Goal: Information Seeking & Learning: Check status

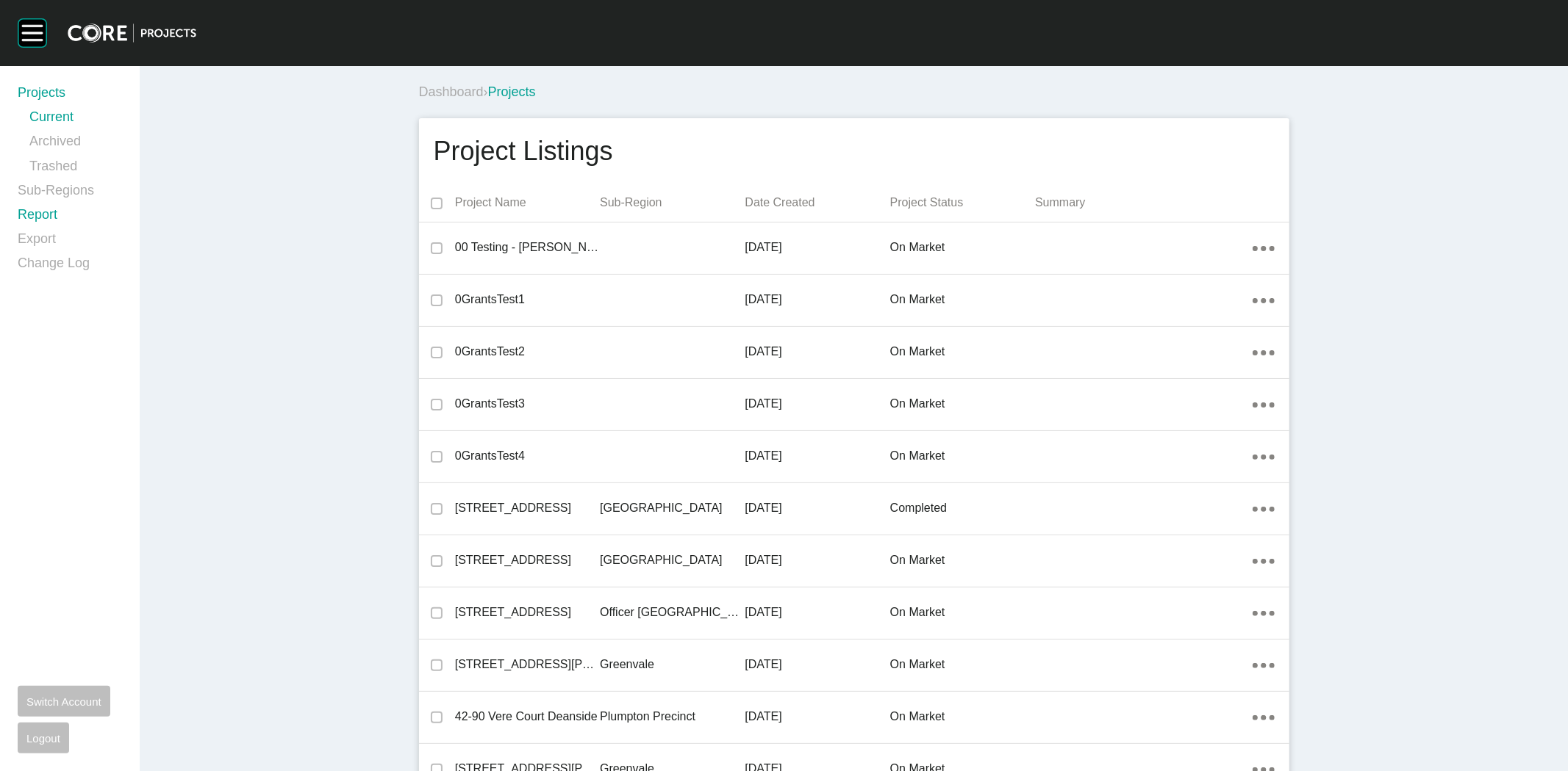
click at [40, 215] on link "Report" at bounding box center [70, 218] width 104 height 24
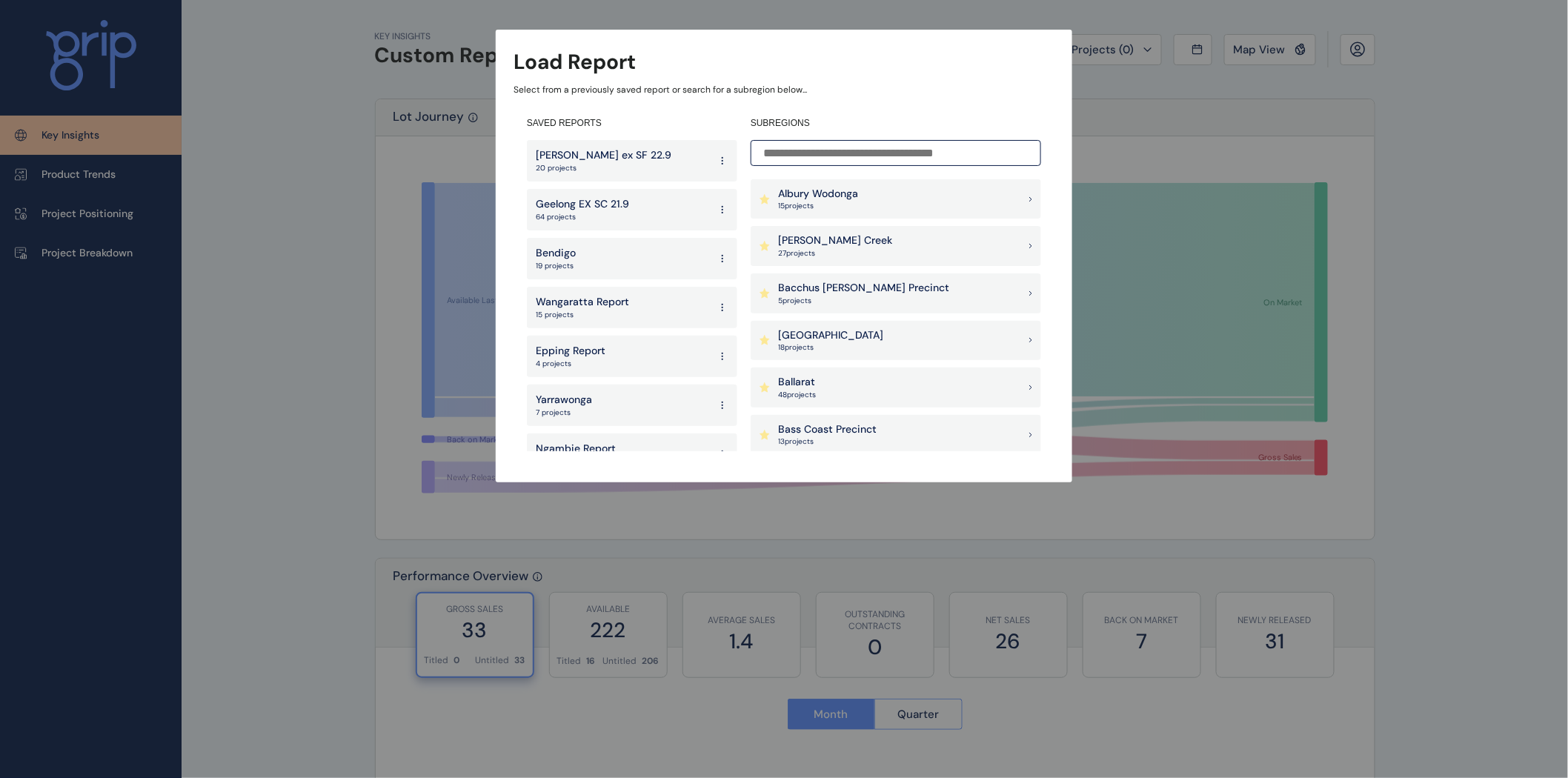
click at [789, 153] on input at bounding box center [896, 153] width 291 height 26
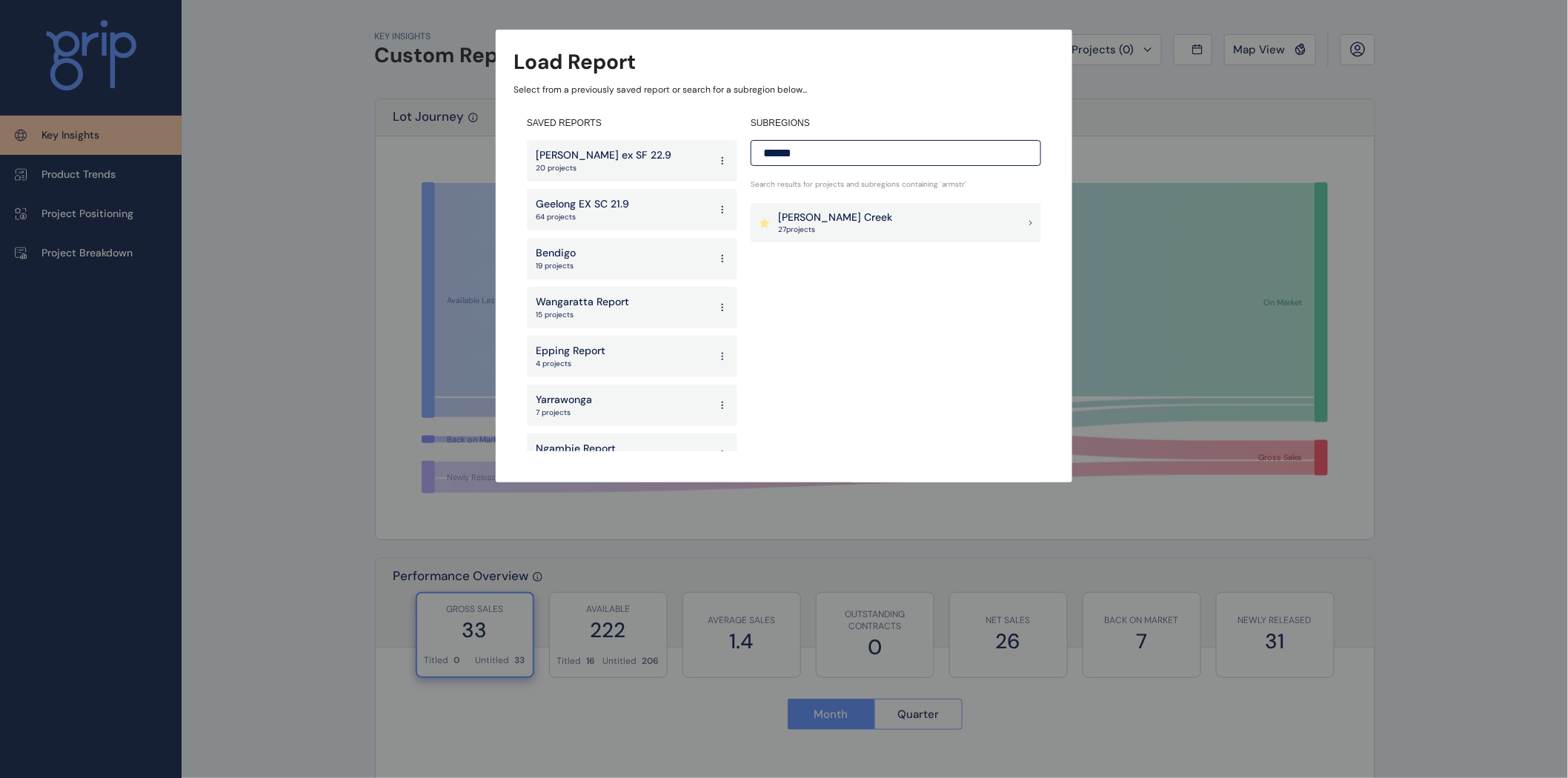
type input "******"
click at [806, 225] on p "27 project s" at bounding box center [834, 230] width 114 height 10
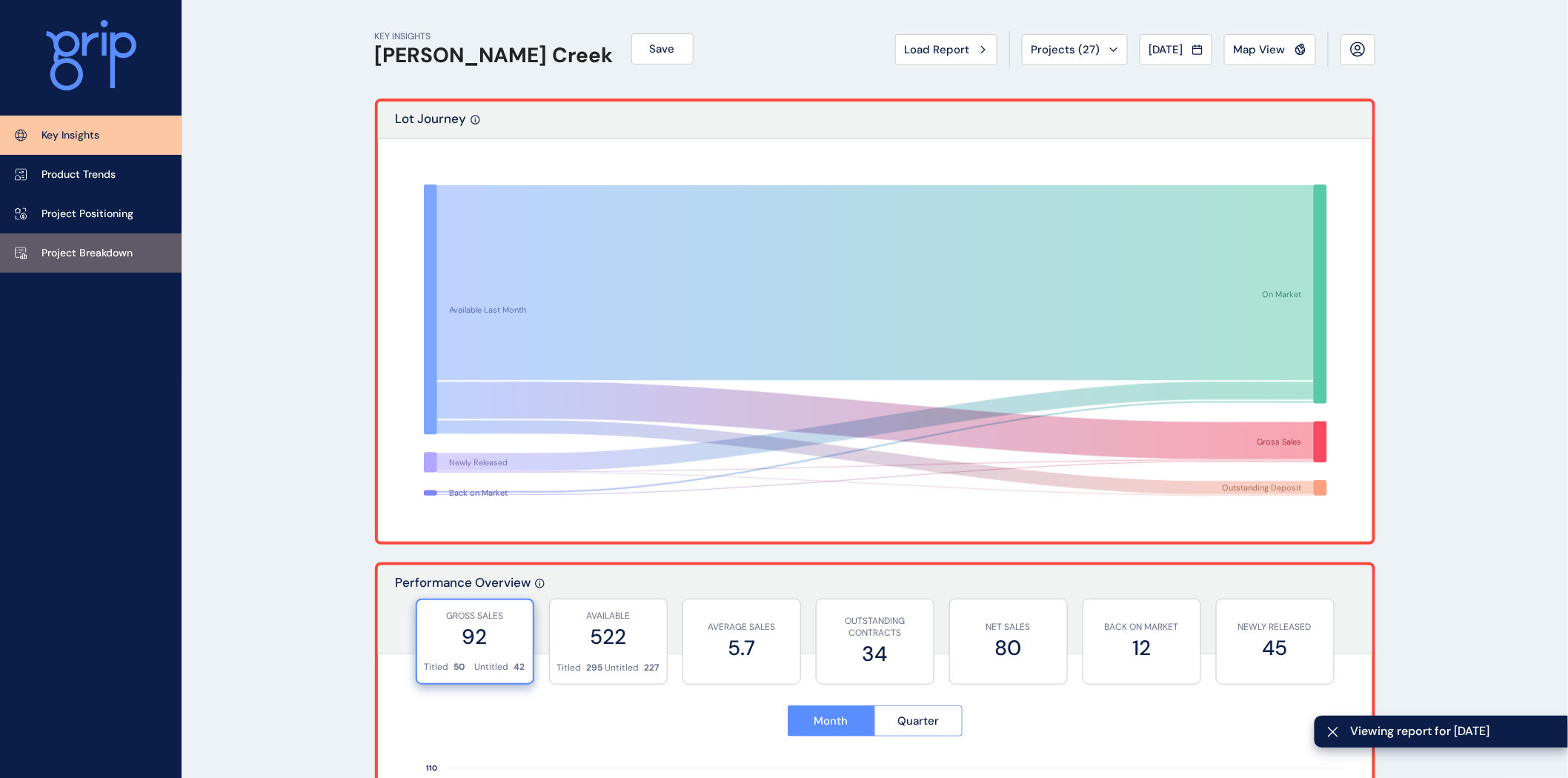
click at [99, 243] on link "Project Breakdown" at bounding box center [91, 253] width 181 height 39
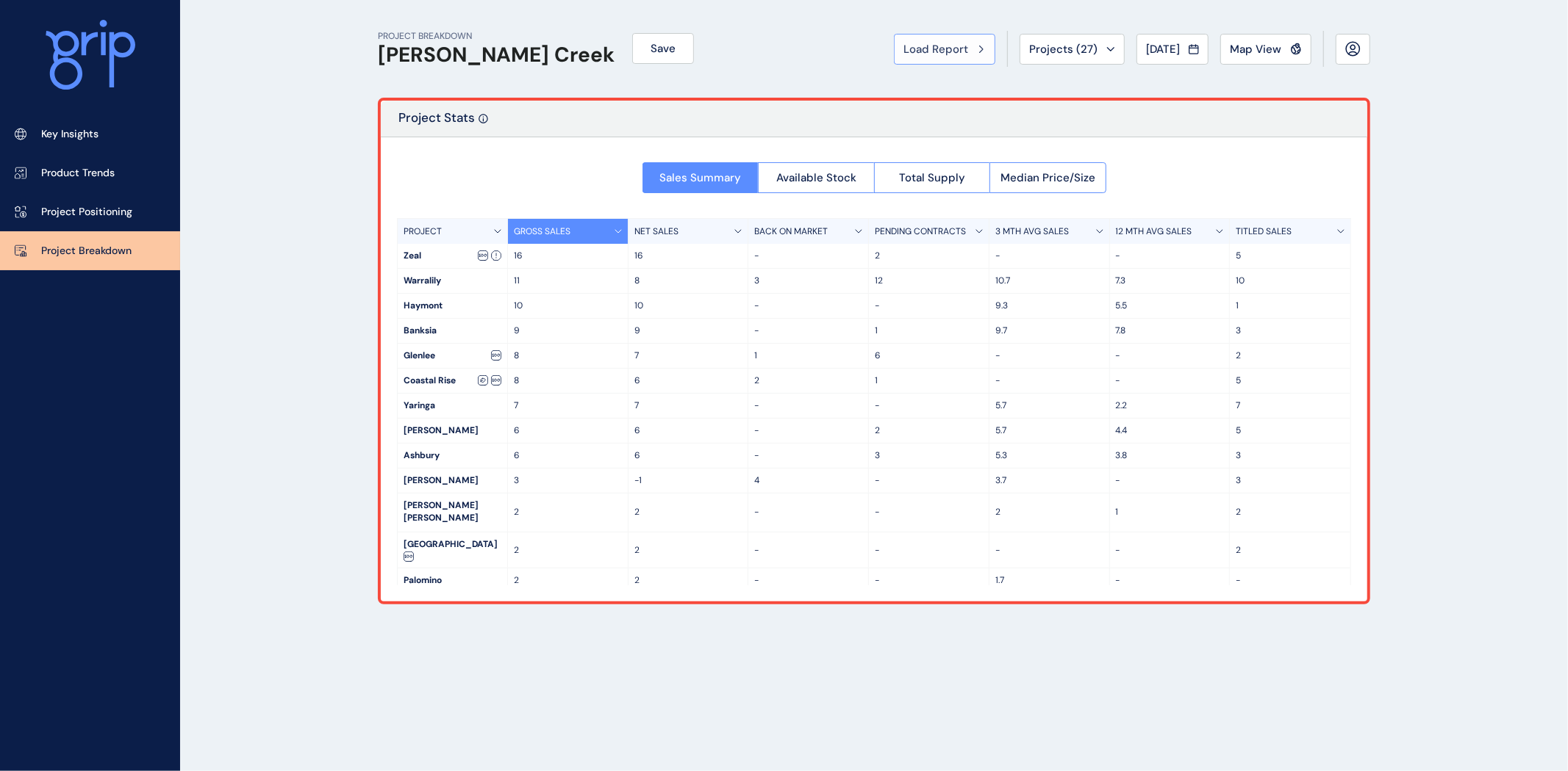
click at [934, 34] on button "Load Report" at bounding box center [945, 49] width 102 height 31
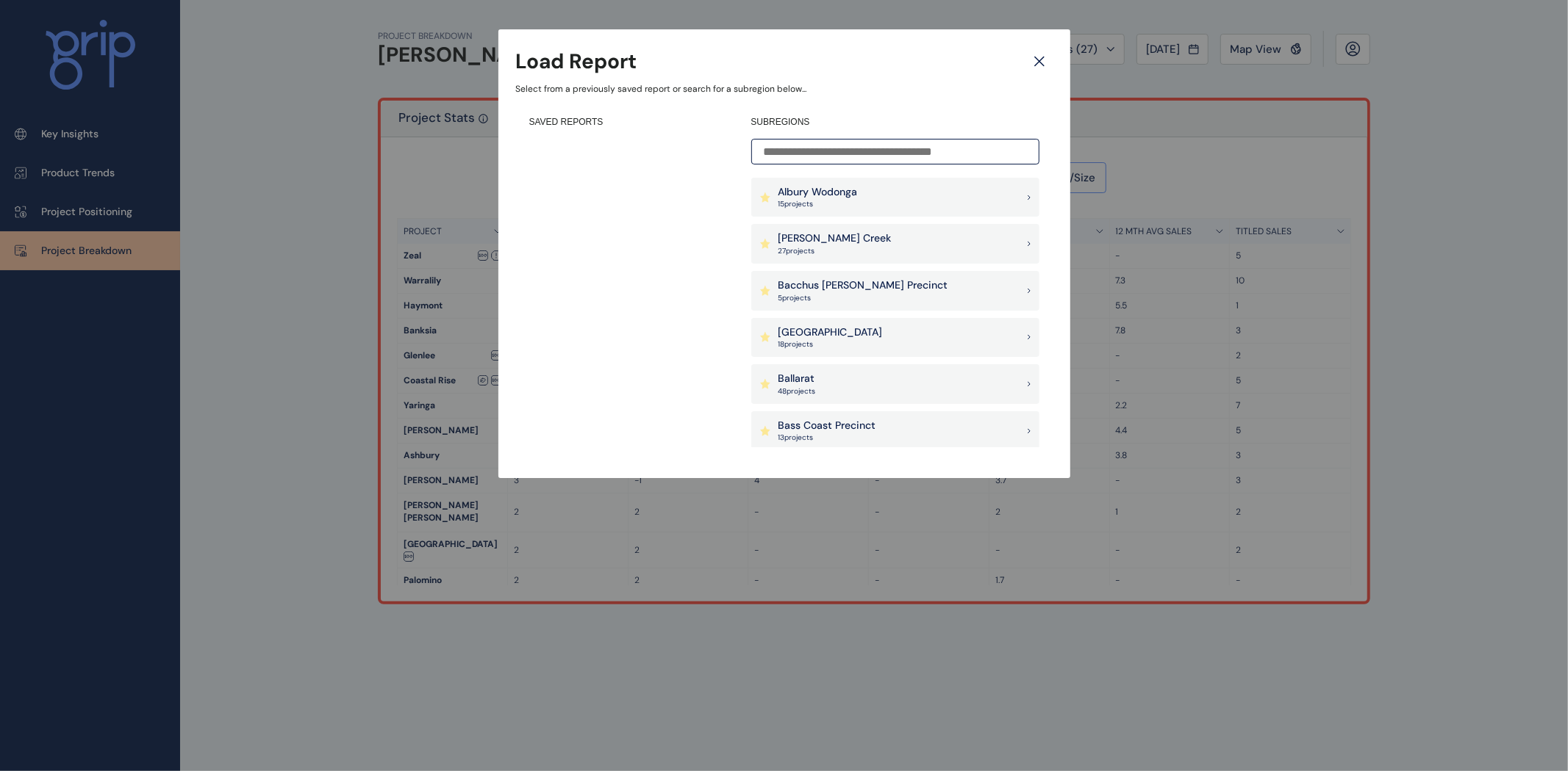
click at [854, 148] on input at bounding box center [895, 151] width 289 height 26
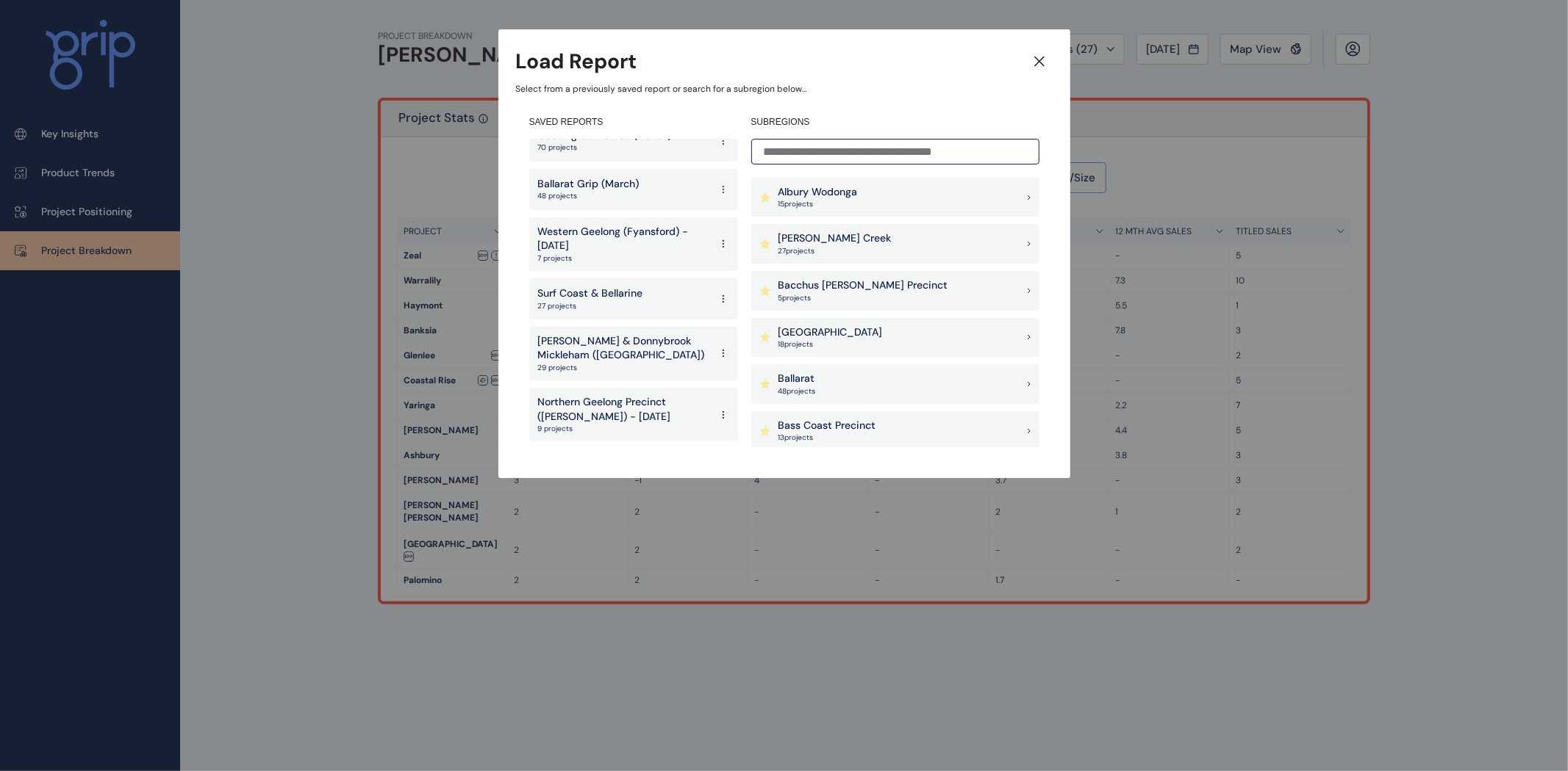
scroll to position [3273, 0]
click at [607, 330] on p "[PERSON_NAME] & Donnybrook Mickleham ([GEOGRAPHIC_DATA])" at bounding box center [624, 345] width 172 height 29
